Goal: Obtain resource: Obtain resource

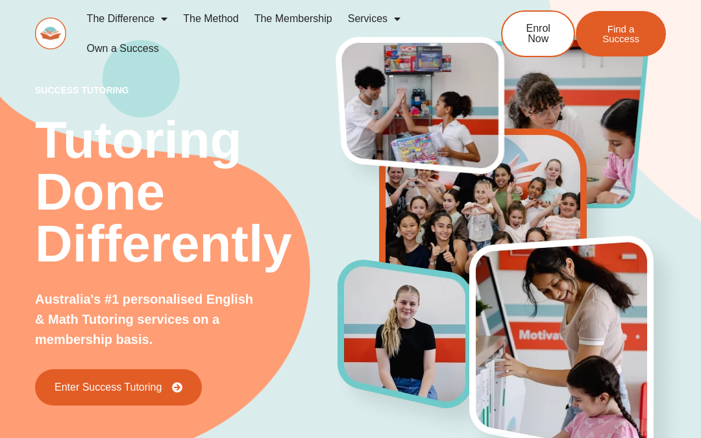
scroll to position [5542, 0]
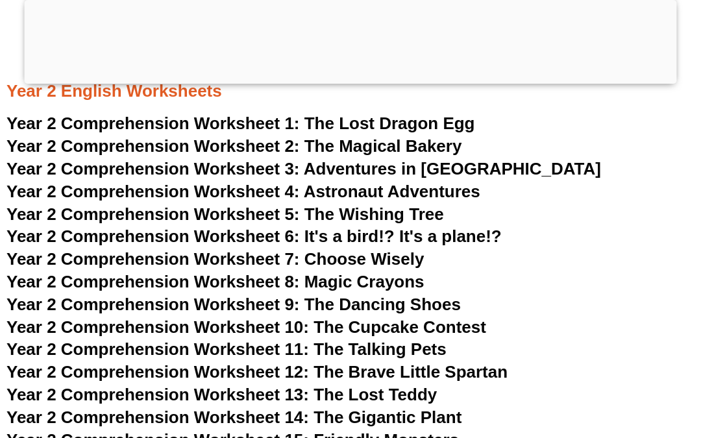
scroll to position [3010, 0]
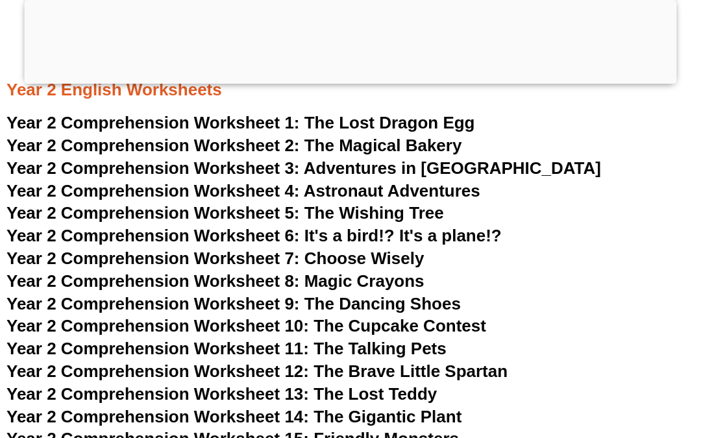
click at [348, 81] on div at bounding box center [351, 81] width 653 height 0
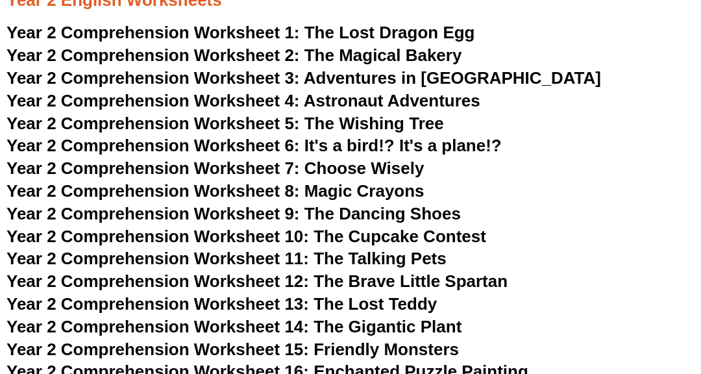
scroll to position [2988, 0]
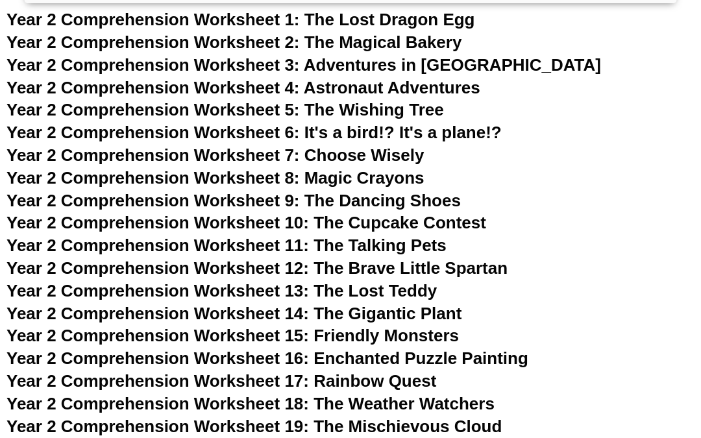
scroll to position [3040, 0]
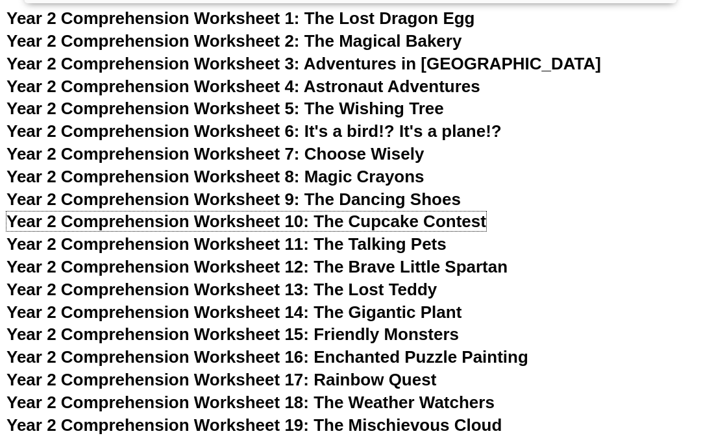
click at [421, 227] on span "Year 2 Comprehension Worksheet 10: The Cupcake Contest" at bounding box center [246, 221] width 480 height 19
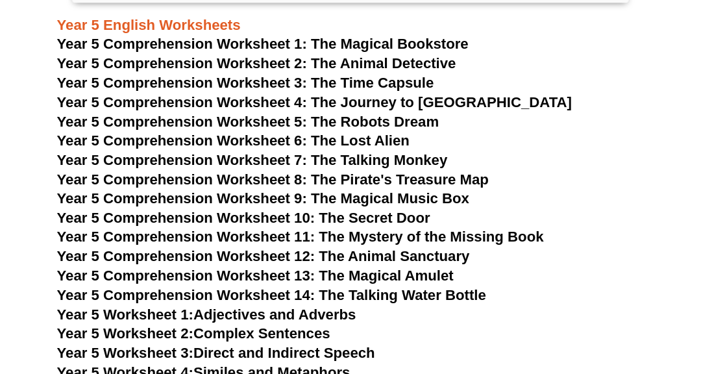
scroll to position [3005, 0]
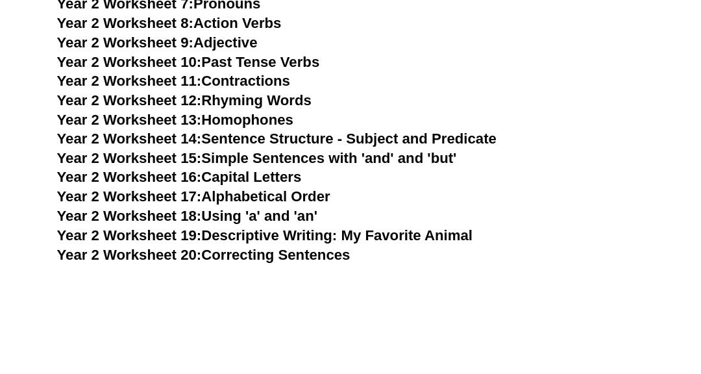
scroll to position [3605, 0]
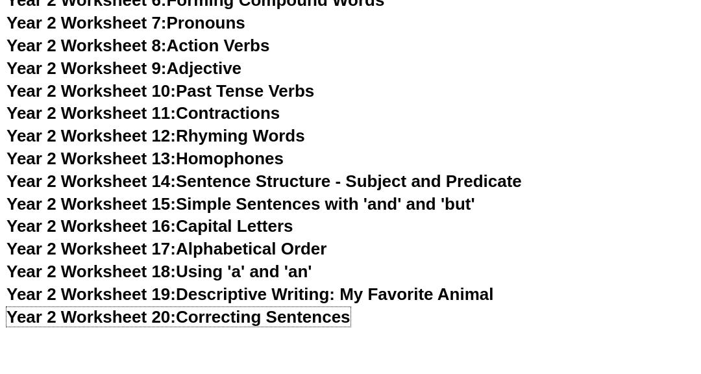
click at [258, 320] on link "Year 2 Worksheet 20: Correcting Sentences" at bounding box center [178, 316] width 344 height 19
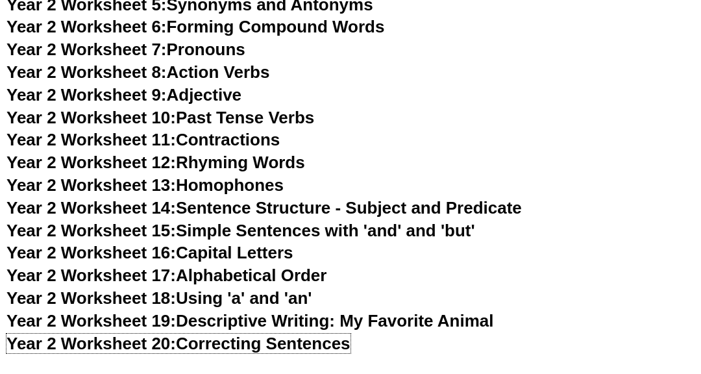
scroll to position [3577, 0]
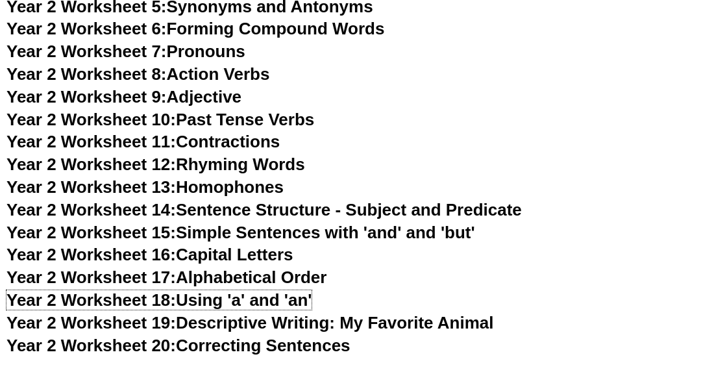
click at [260, 300] on link "Year 2 Worksheet 18: Using 'a' and 'an'" at bounding box center [158, 299] width 305 height 19
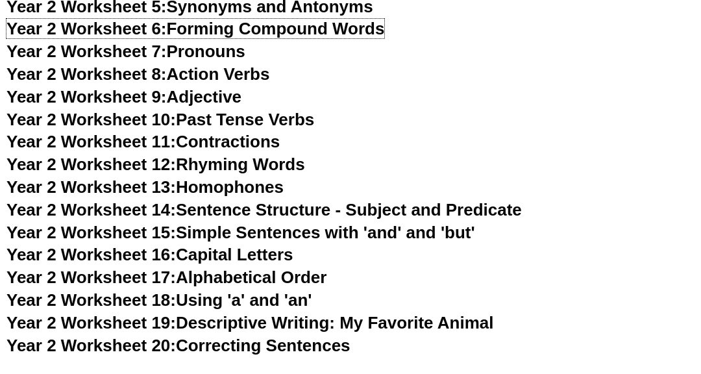
click at [236, 25] on link "Year 2 Worksheet 6: Forming Compound Words" at bounding box center [195, 28] width 378 height 19
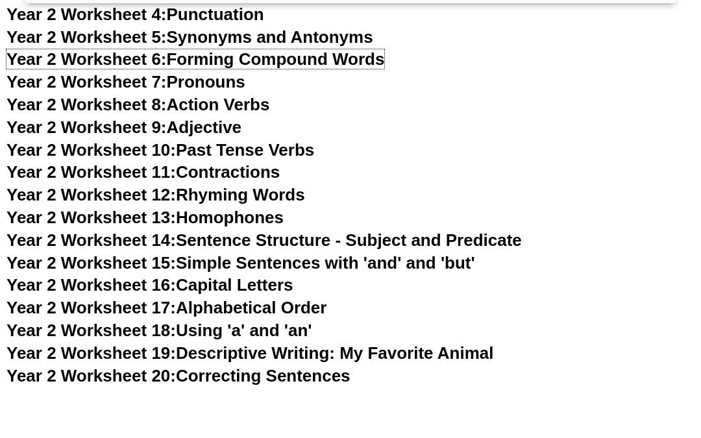
scroll to position [3579, 0]
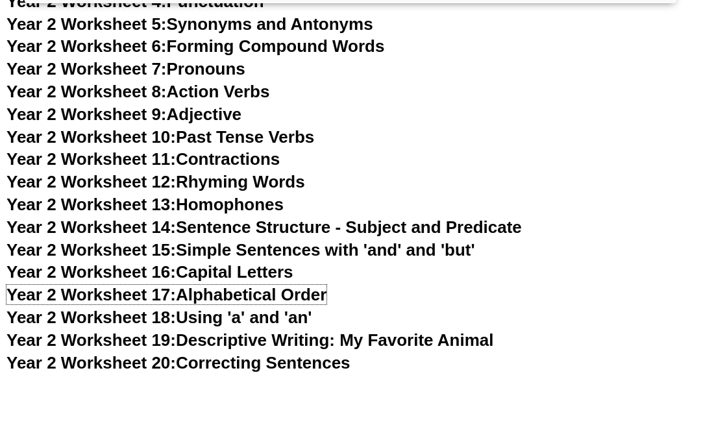
click at [141, 290] on span "Year 2 Worksheet 17:" at bounding box center [90, 294] width 169 height 19
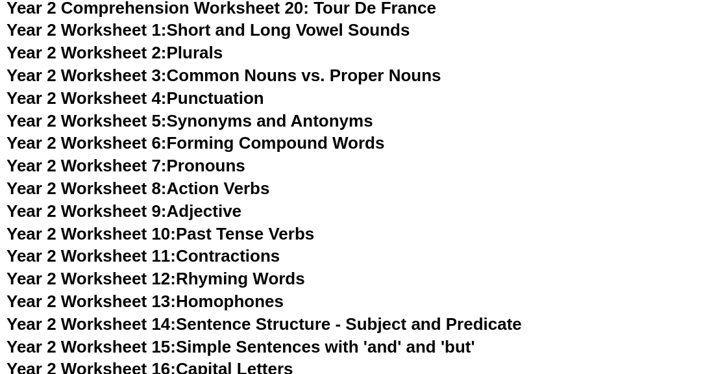
scroll to position [3460, 0]
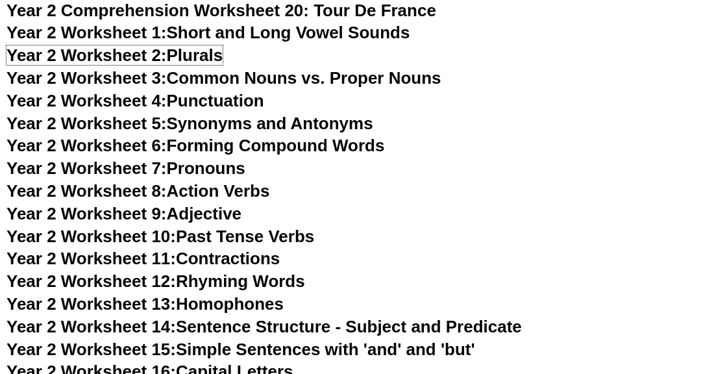
click at [133, 53] on span "Year 2 Worksheet 2:" at bounding box center [86, 54] width 160 height 19
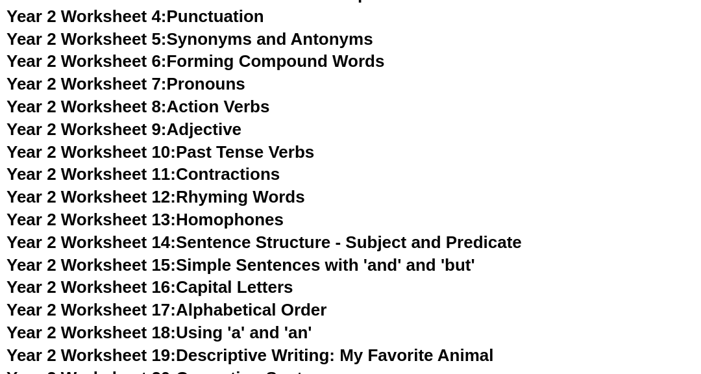
scroll to position [3537, 0]
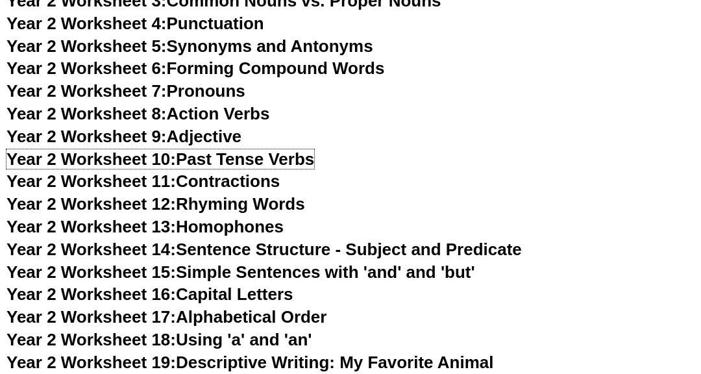
click at [264, 166] on link "Year 2 Worksheet 10: Past Tense Verbs" at bounding box center [160, 158] width 308 height 19
